Goal: Information Seeking & Learning: Learn about a topic

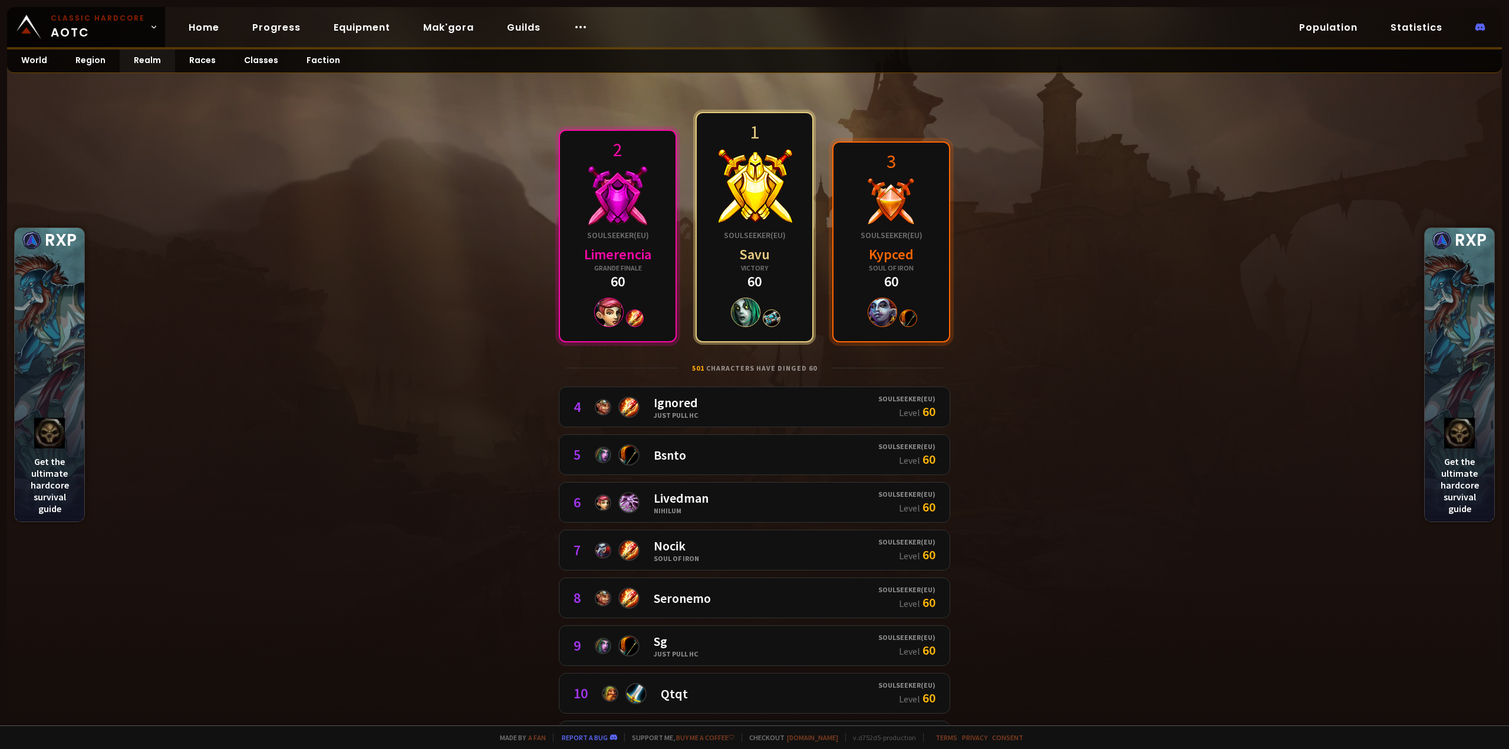
click at [745, 272] on div "Victory" at bounding box center [755, 267] width 62 height 9
click at [731, 403] on div "4 Ignored Just Pull HC" at bounding box center [725, 406] width 305 height 25
click at [899, 240] on div "Soulseeker ( EU )" at bounding box center [891, 235] width 62 height 11
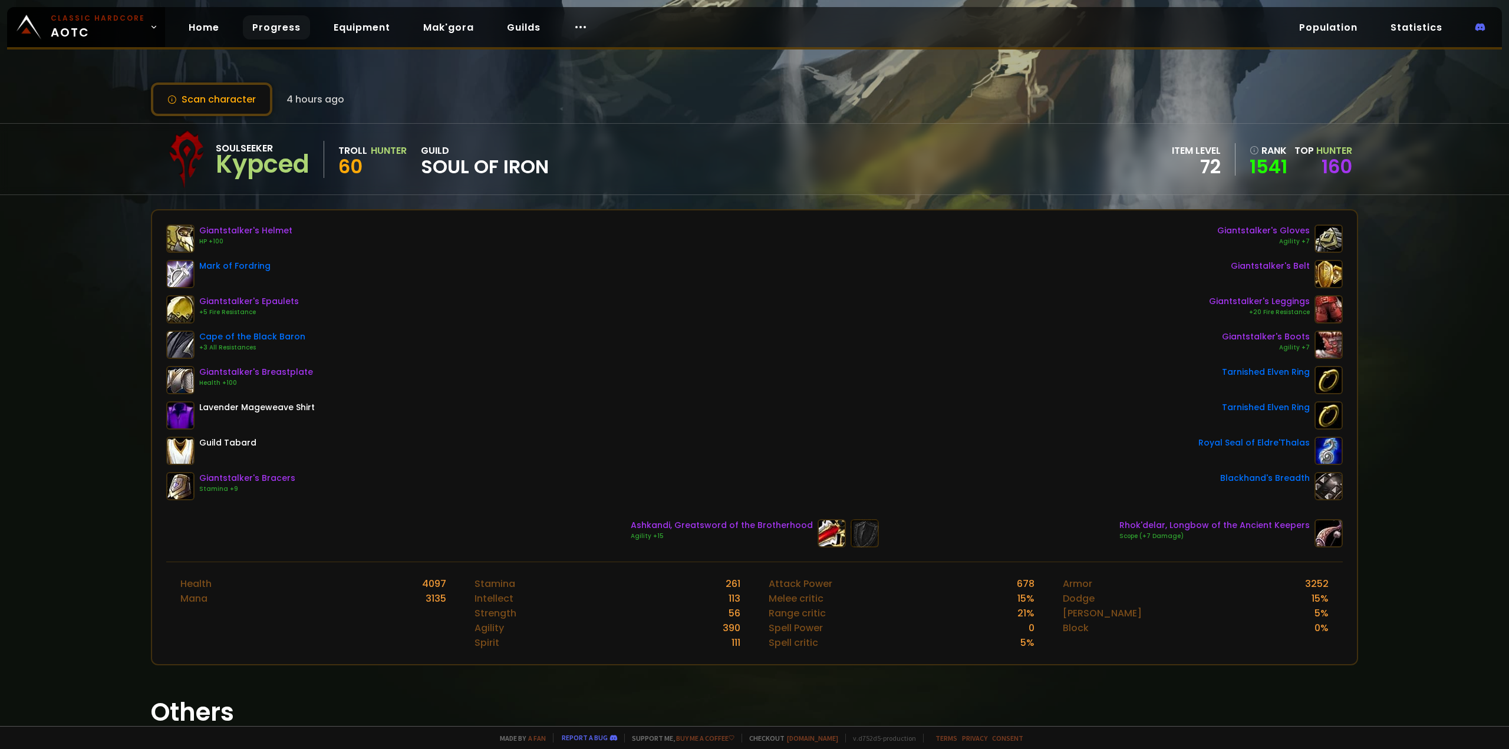
click at [288, 32] on link "Progress" at bounding box center [276, 27] width 67 height 24
click at [255, 148] on div "Soulseeker" at bounding box center [263, 148] width 94 height 15
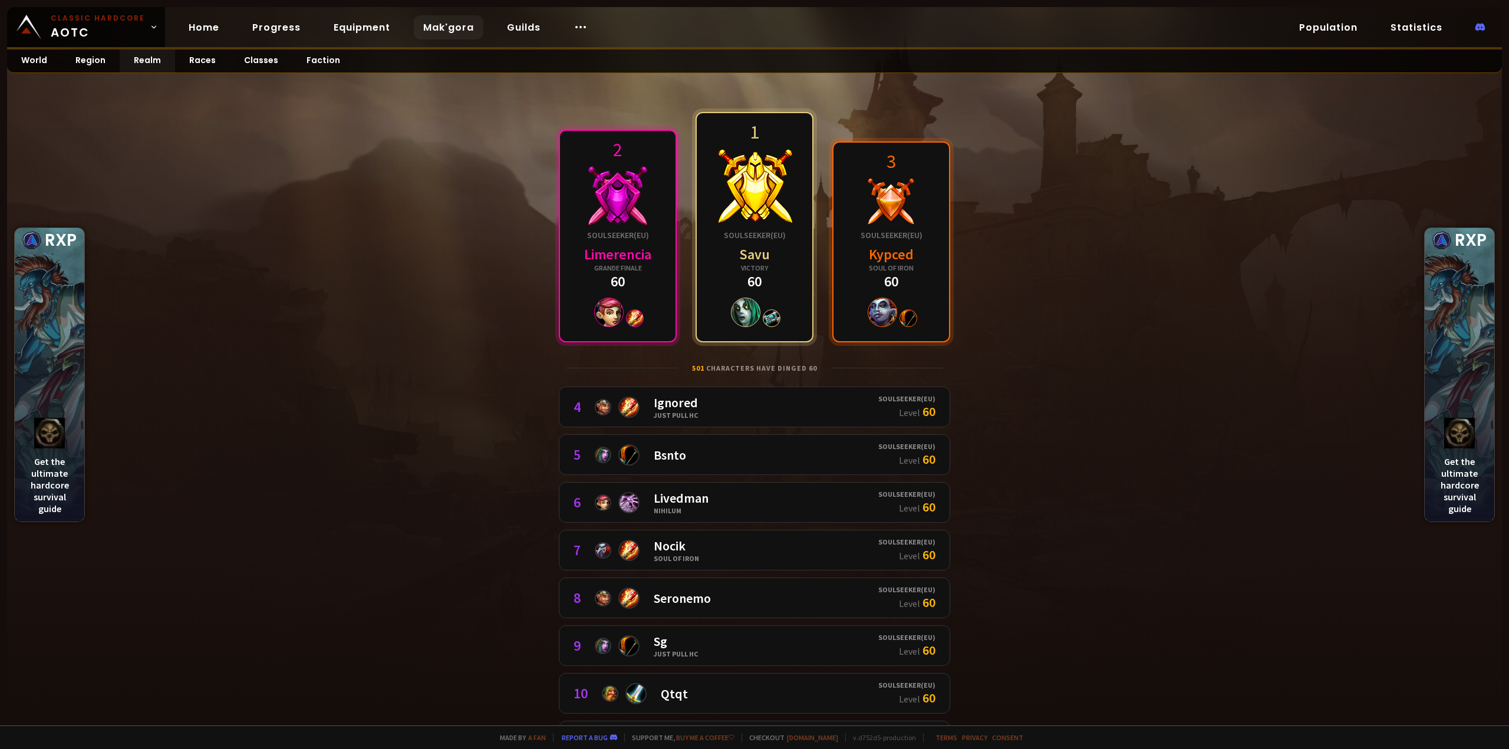
click at [438, 27] on link "Mak'gora" at bounding box center [449, 27] width 70 height 24
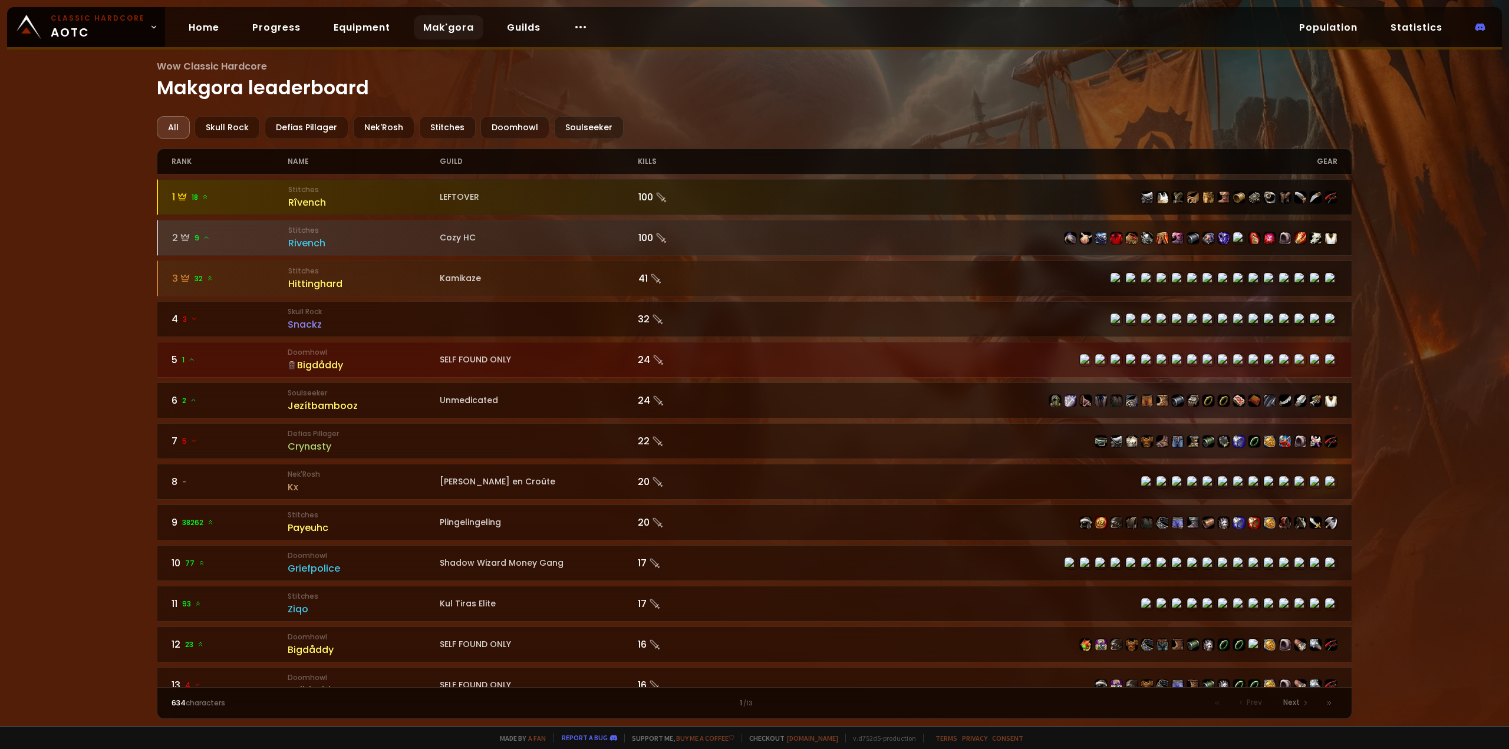
click at [205, 190] on div "1 18" at bounding box center [230, 197] width 117 height 15
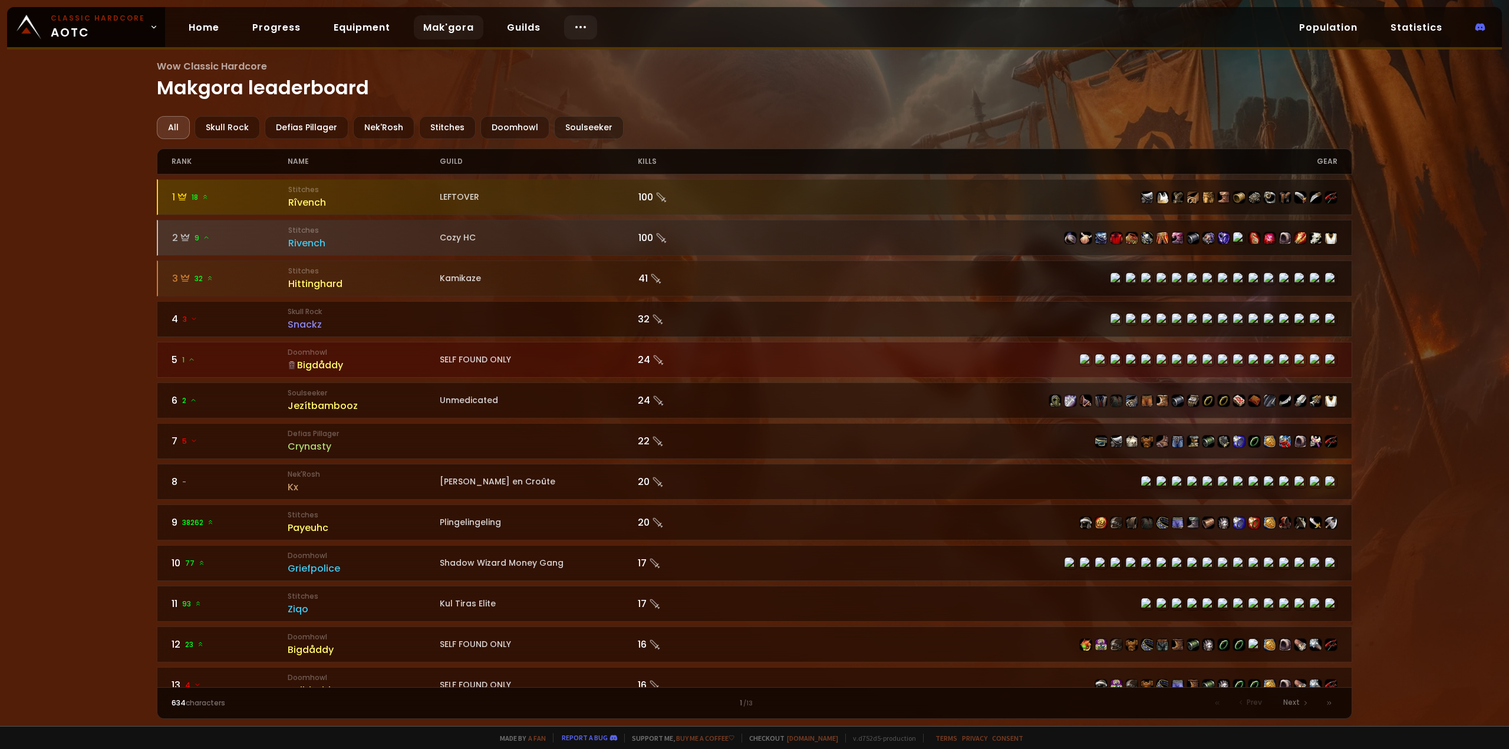
click at [588, 29] on div at bounding box center [580, 27] width 33 height 24
click at [497, 28] on link "Guilds" at bounding box center [523, 27] width 52 height 24
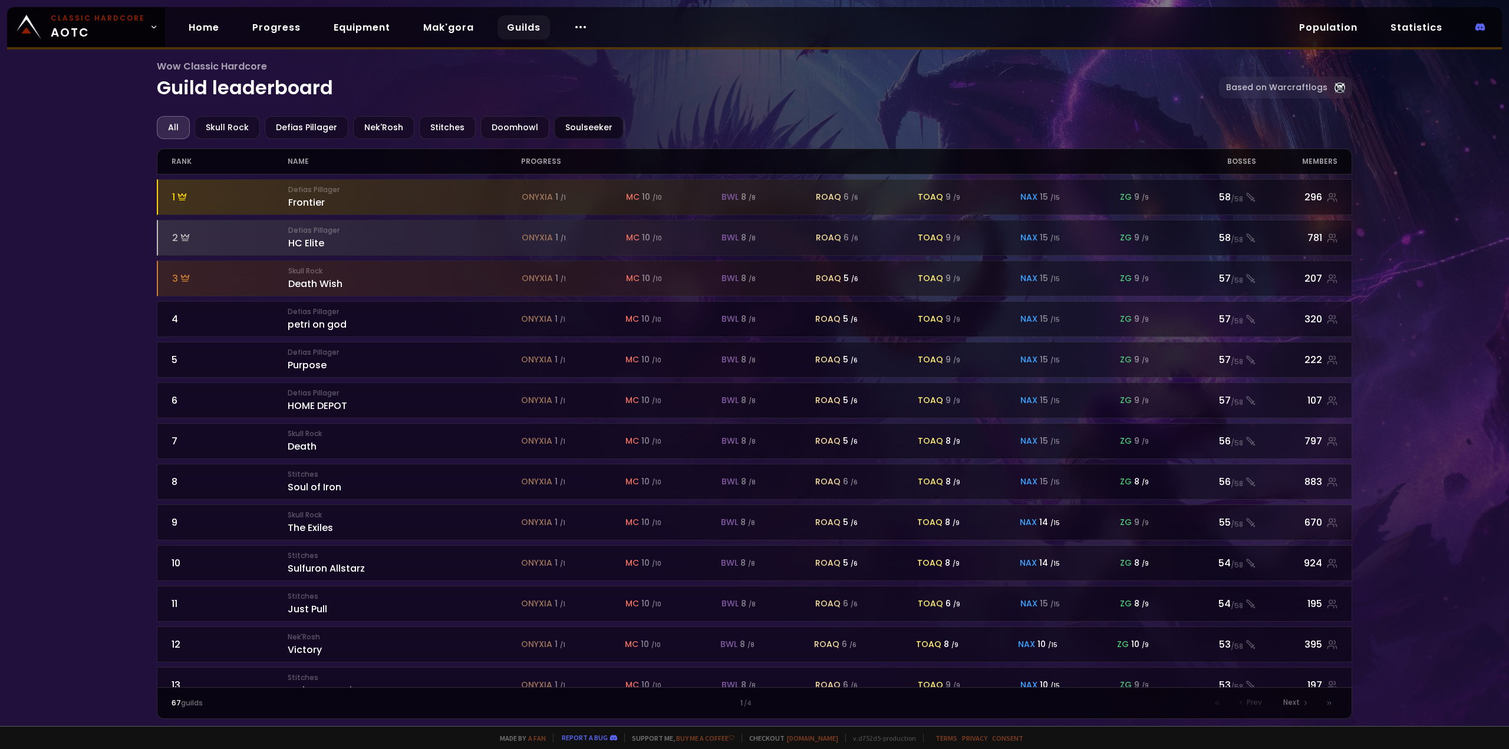
click at [572, 126] on div "Soulseeker" at bounding box center [589, 127] width 70 height 23
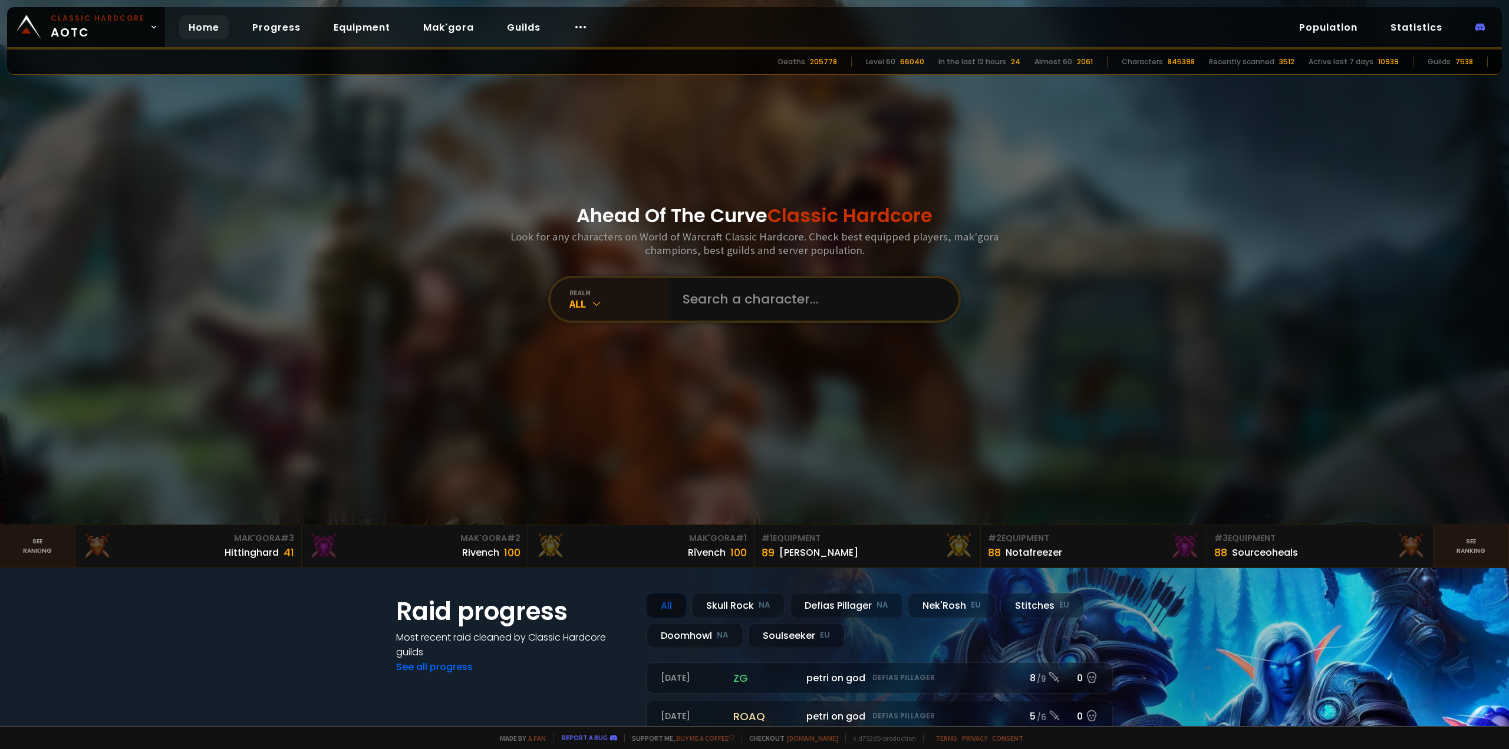
click at [835, 61] on div "205778" at bounding box center [823, 62] width 27 height 11
click at [805, 63] on div "Deaths" at bounding box center [791, 62] width 27 height 11
click at [924, 67] on div "66040" at bounding box center [912, 62] width 24 height 11
click at [924, 64] on div "66040" at bounding box center [912, 62] width 24 height 11
click at [774, 298] on input "text" at bounding box center [809, 299] width 269 height 42
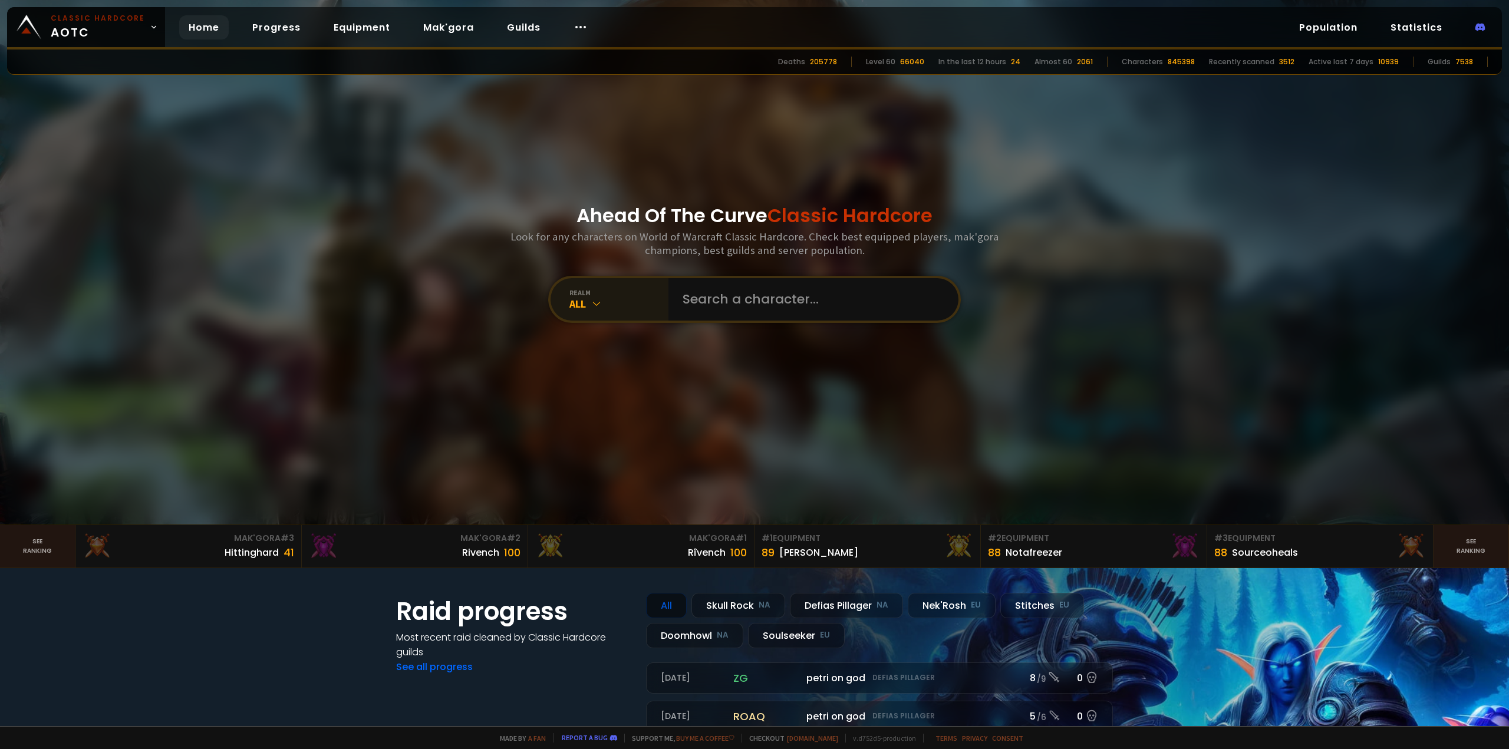
click at [610, 302] on div "All" at bounding box center [618, 304] width 99 height 14
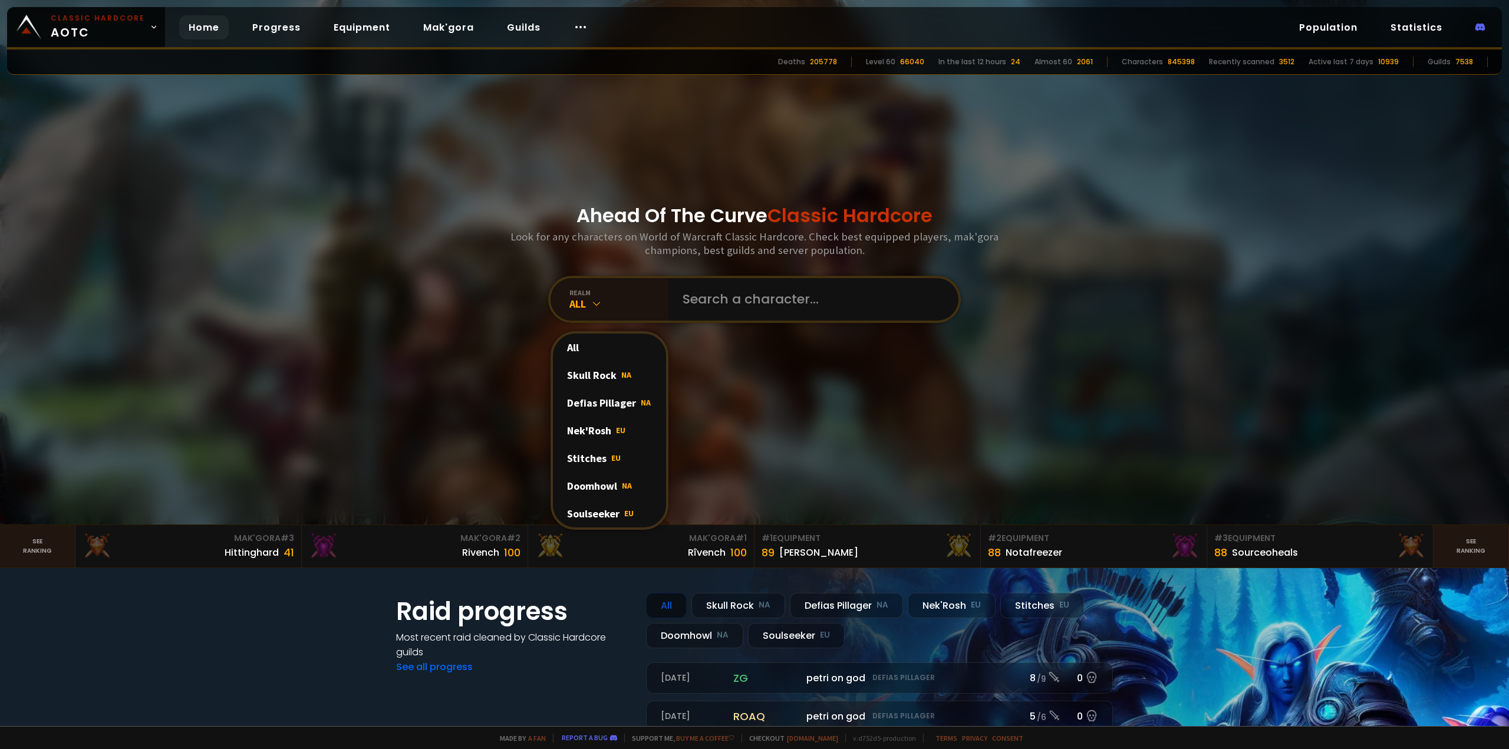
click at [611, 507] on div "Soulseeker EU" at bounding box center [609, 514] width 113 height 28
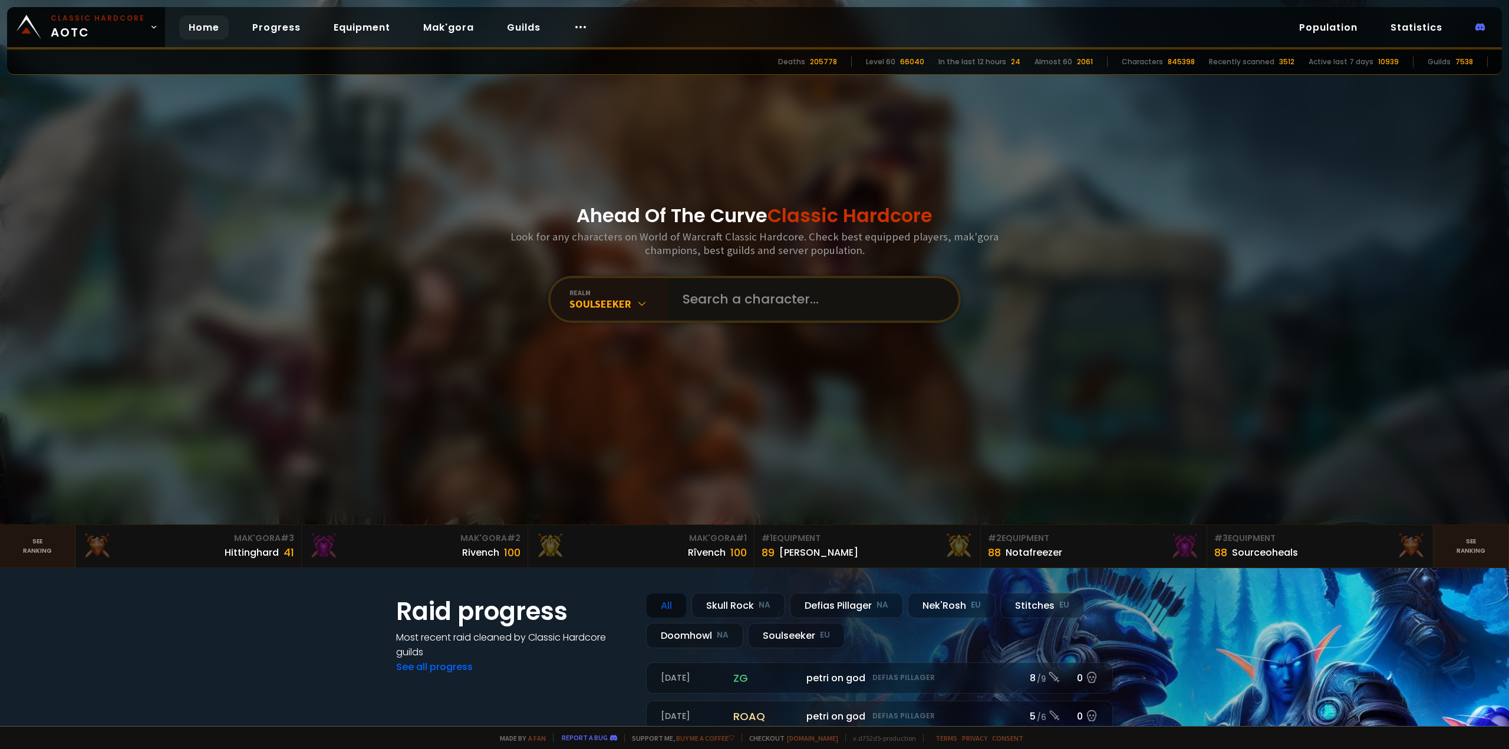
click at [727, 310] on input "text" at bounding box center [809, 299] width 269 height 42
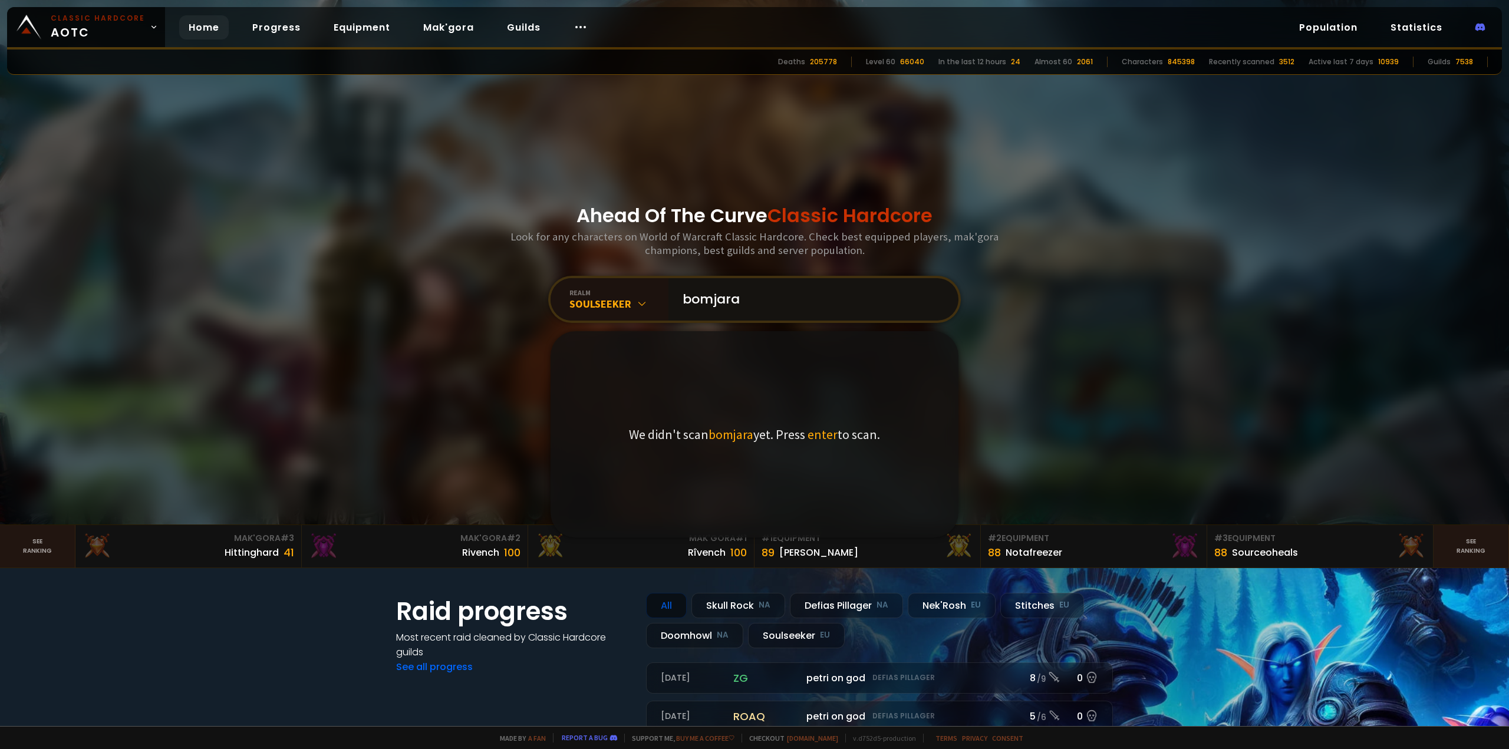
type input "bomjara"
click at [827, 441] on span "enter" at bounding box center [822, 434] width 30 height 17
click at [823, 430] on span "enter" at bounding box center [822, 434] width 30 height 17
click at [783, 312] on input "bomjara" at bounding box center [809, 299] width 269 height 42
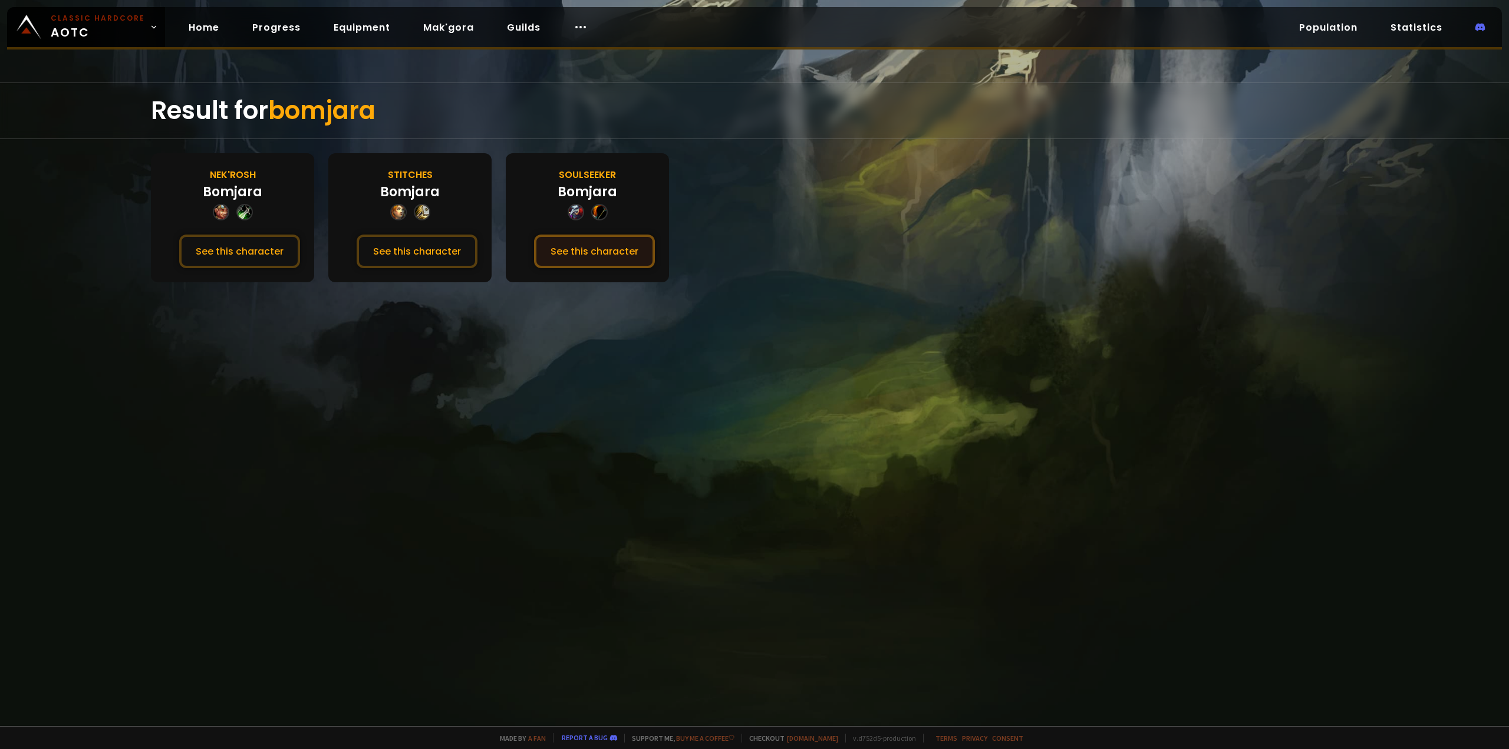
click at [609, 256] on button "See this character" at bounding box center [594, 252] width 121 height 34
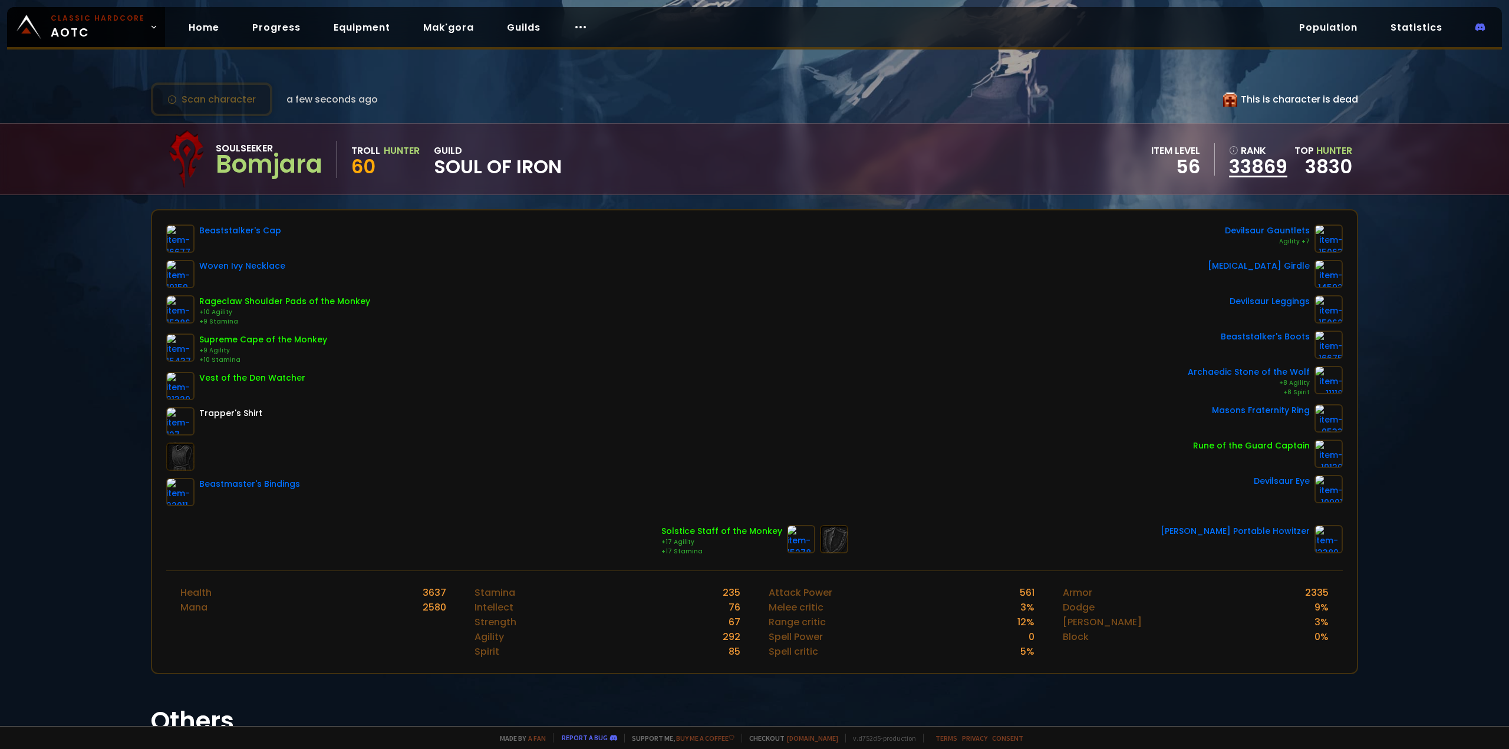
click at [1254, 171] on link "33869" at bounding box center [1258, 167] width 58 height 18
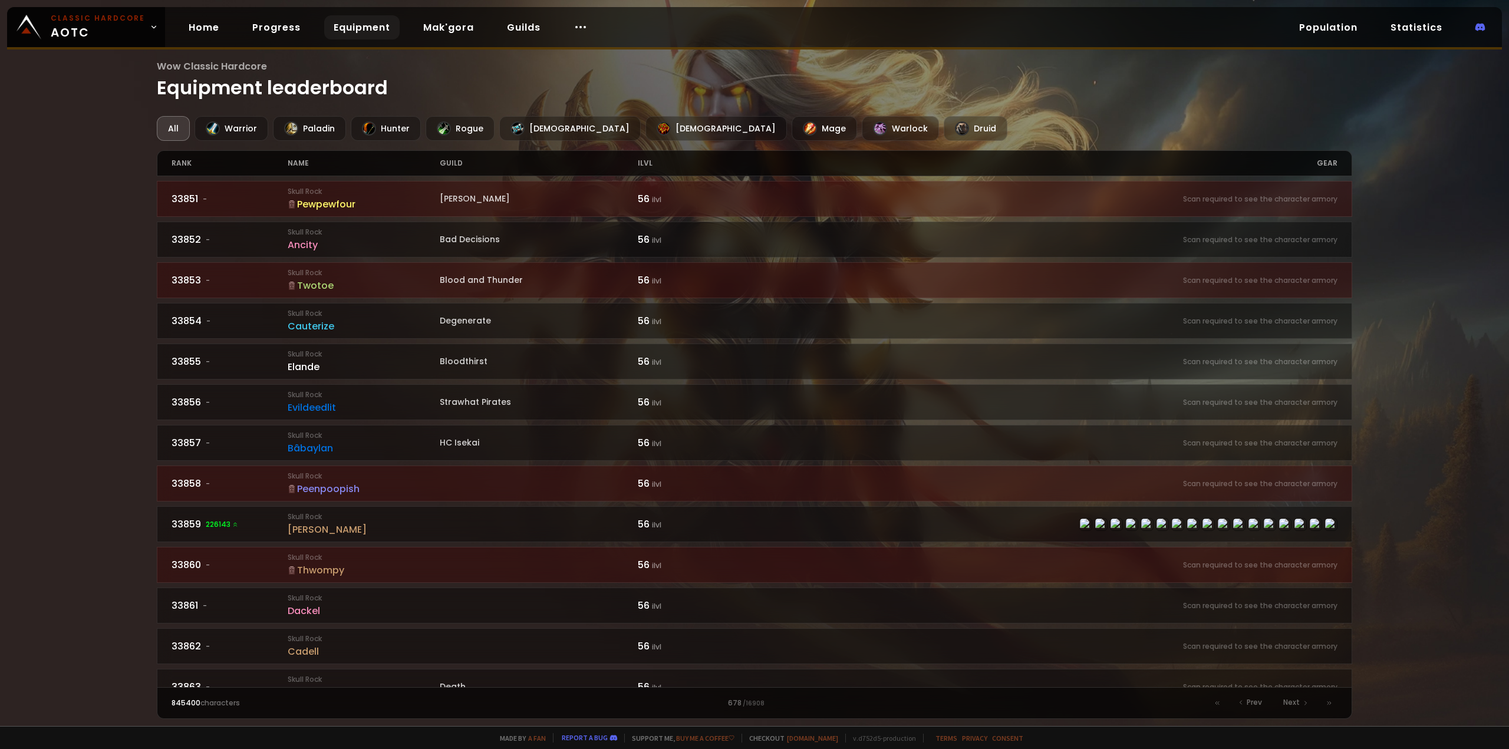
click at [471, 202] on div "[PERSON_NAME]" at bounding box center [539, 199] width 198 height 12
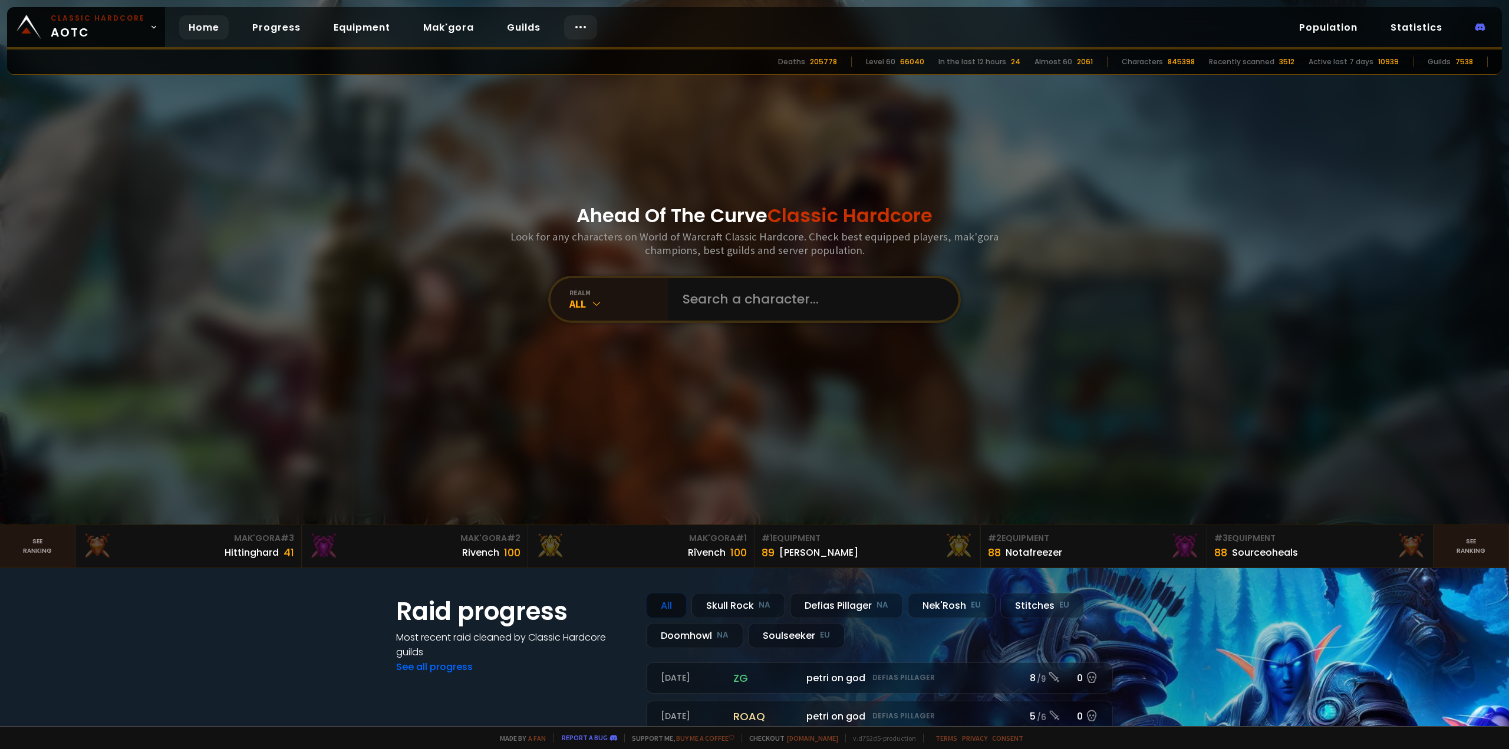
click at [588, 28] on div at bounding box center [580, 27] width 33 height 24
click at [579, 58] on link "Race to 60" at bounding box center [576, 62] width 102 height 26
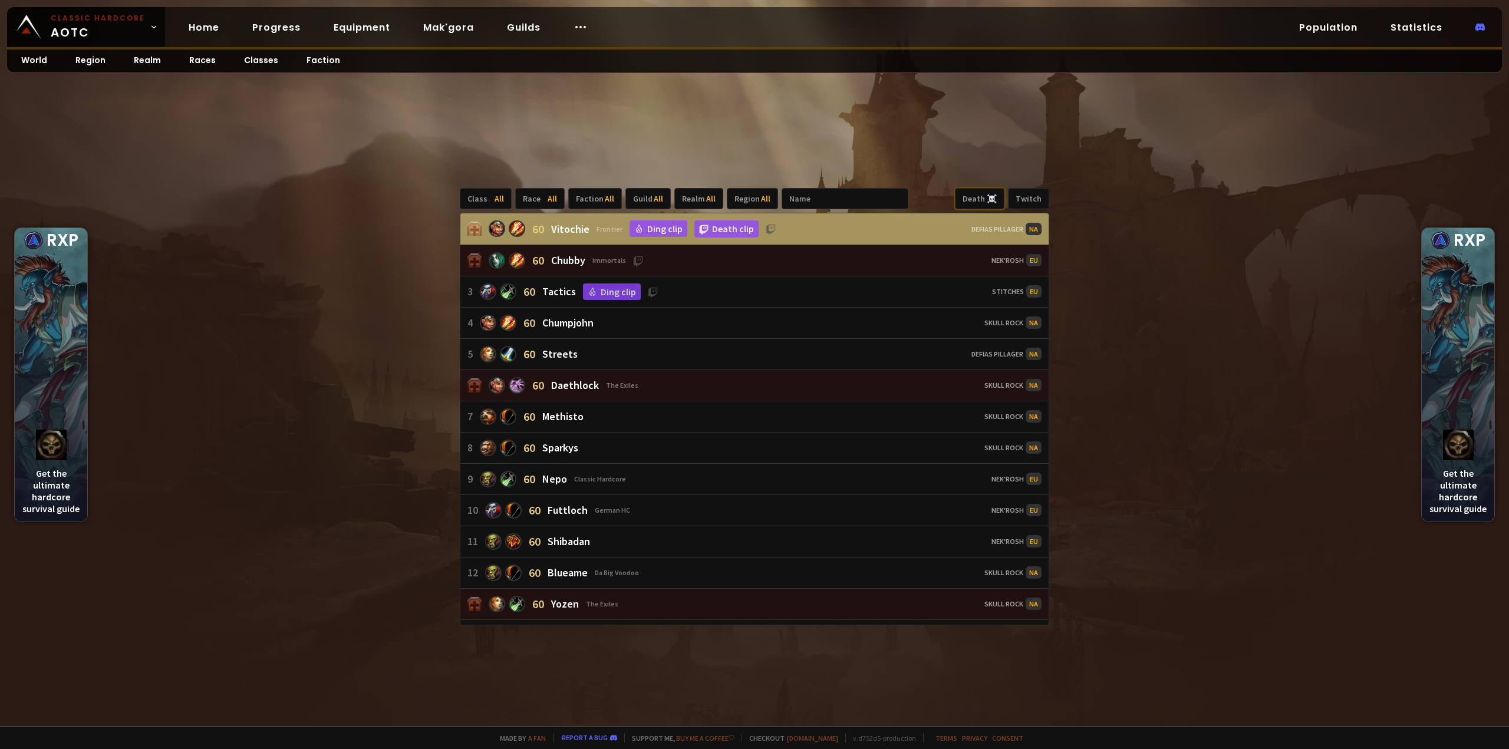
click at [991, 201] on div "Death ☠️" at bounding box center [980, 198] width 50 height 21
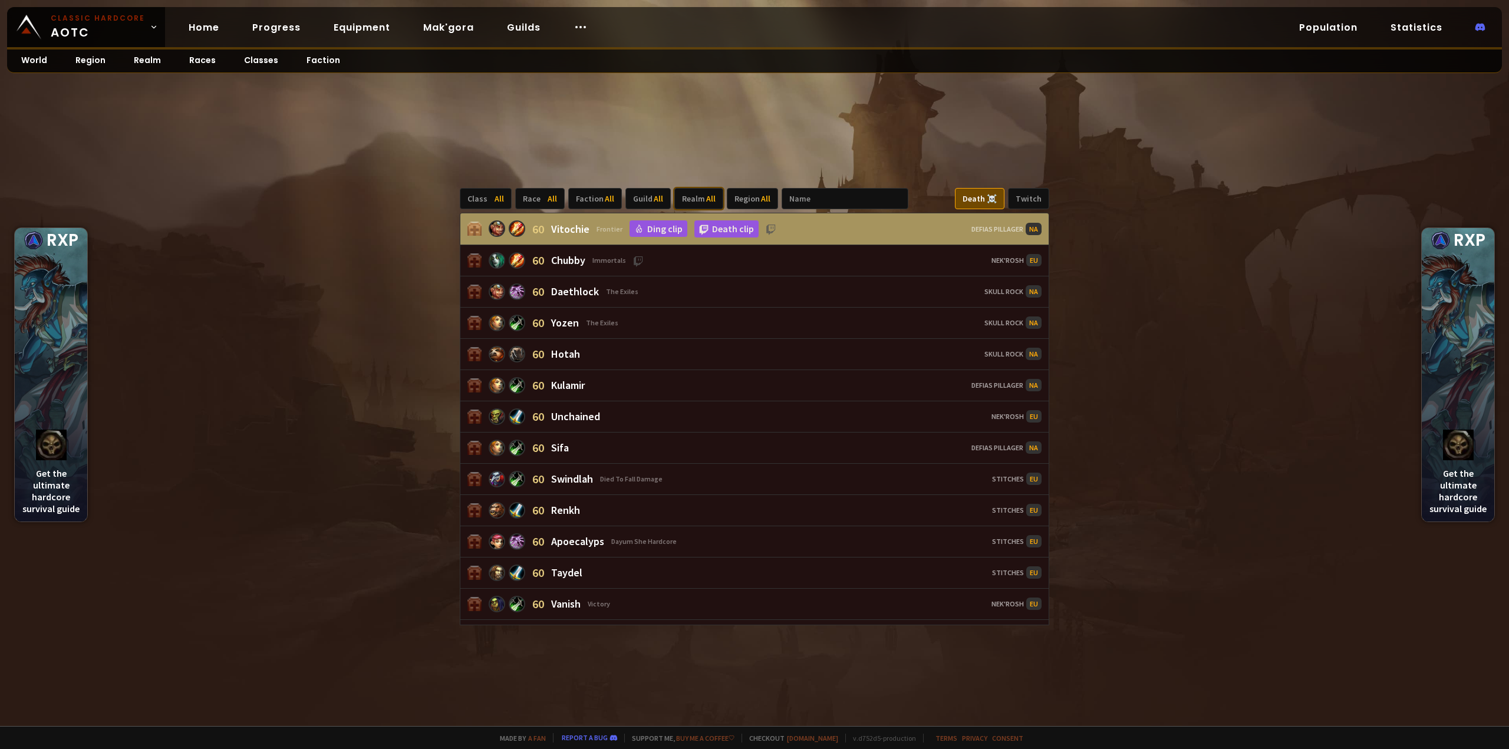
click at [692, 199] on div "Realm All" at bounding box center [698, 198] width 49 height 21
click at [723, 313] on div "Soulseeker" at bounding box center [713, 320] width 88 height 19
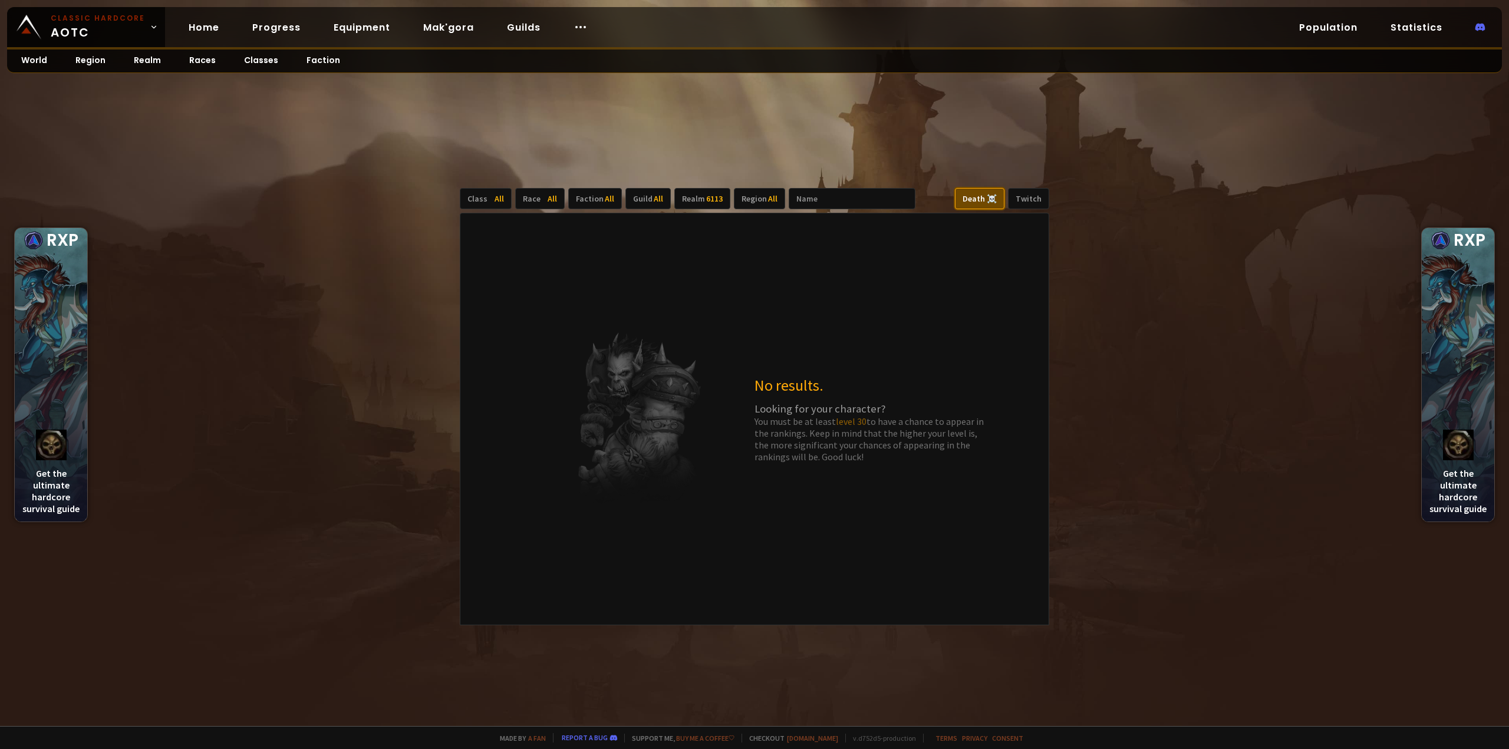
click at [978, 197] on div "Death ☠️" at bounding box center [980, 198] width 50 height 21
click at [692, 196] on div "Realm 6113" at bounding box center [702, 198] width 56 height 21
click at [720, 319] on div "Soulseeker" at bounding box center [713, 320] width 88 height 19
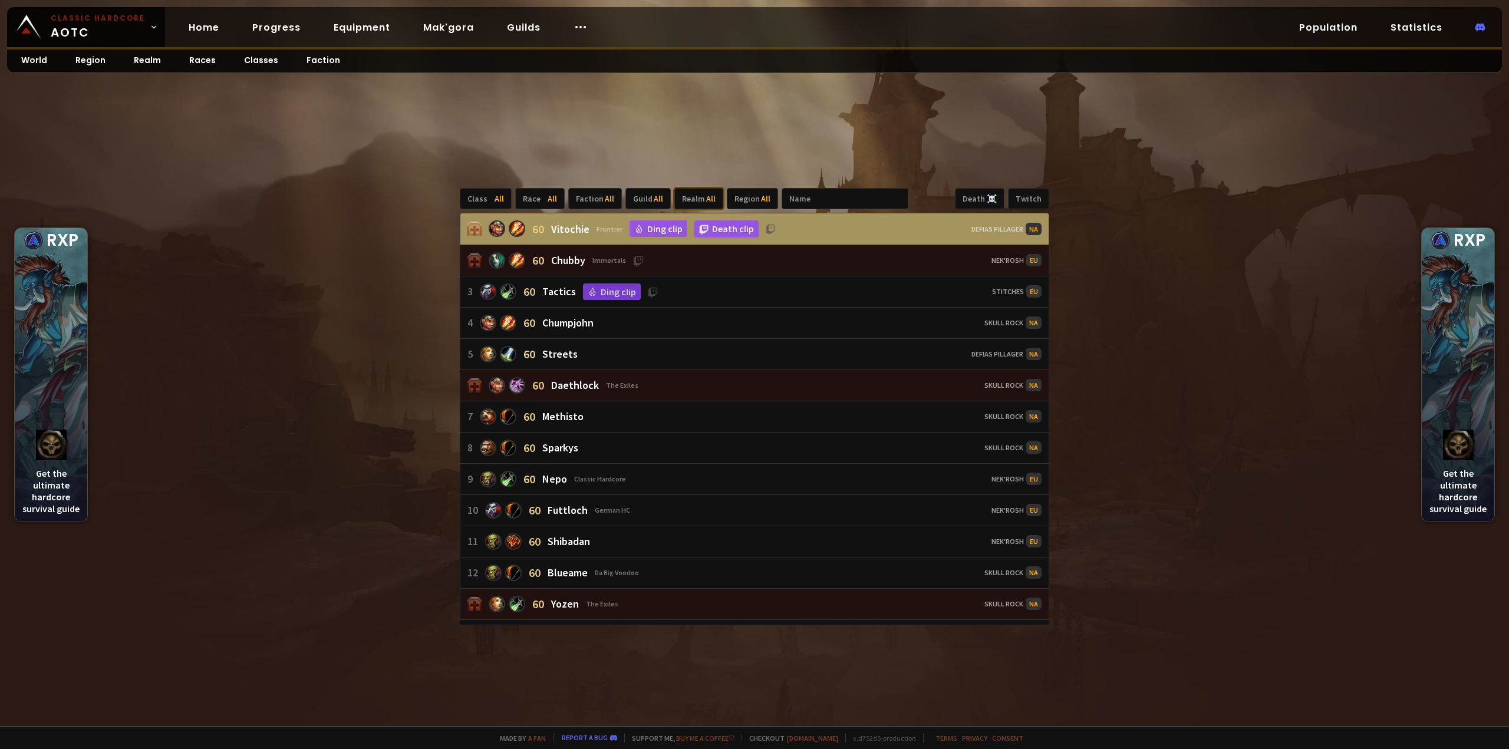
click at [684, 193] on div "Realm All" at bounding box center [698, 198] width 49 height 21
click at [704, 316] on div "Soulseeker" at bounding box center [713, 320] width 88 height 19
